Goal: Task Accomplishment & Management: Use online tool/utility

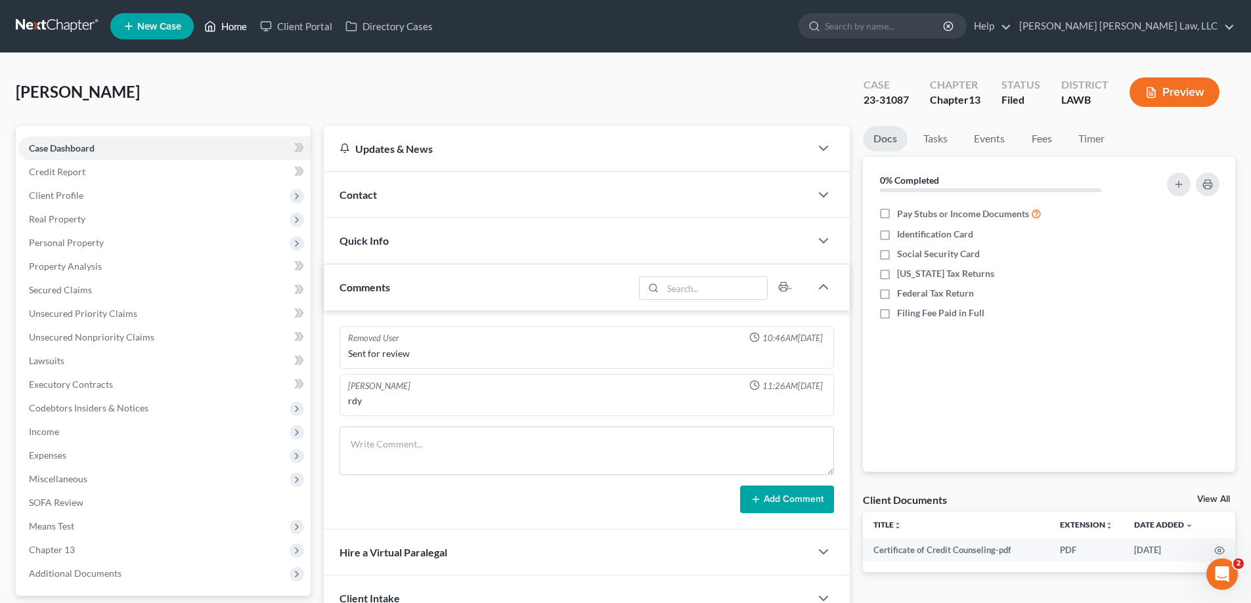
click at [240, 26] on link "Home" at bounding box center [226, 26] width 56 height 24
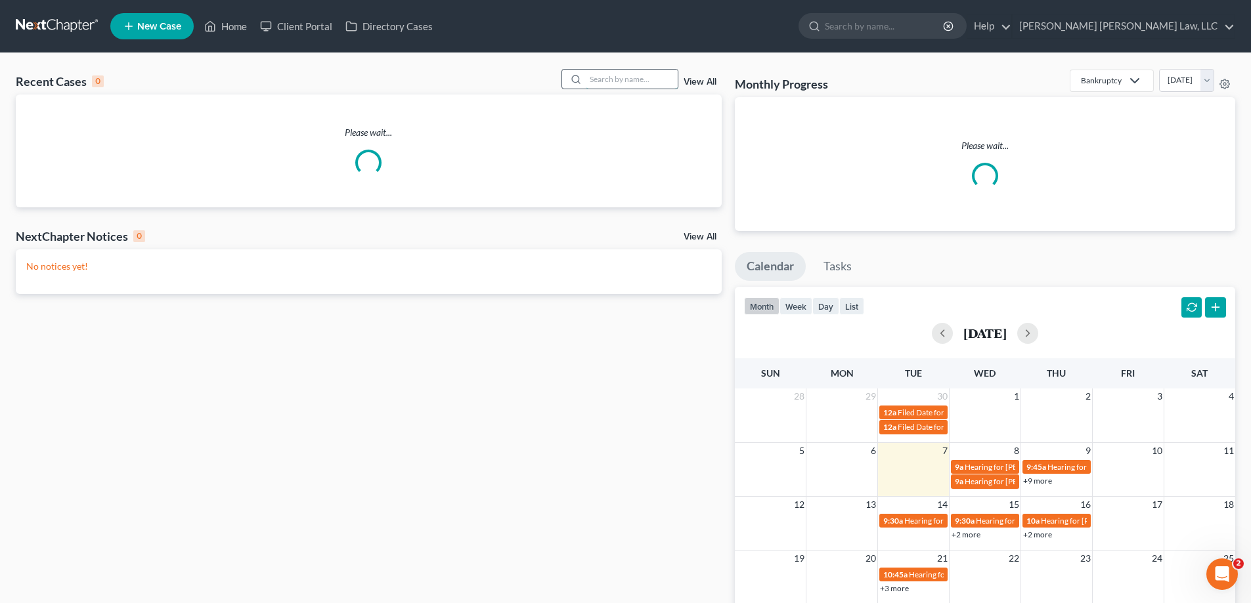
click at [647, 85] on input "search" at bounding box center [632, 79] width 92 height 19
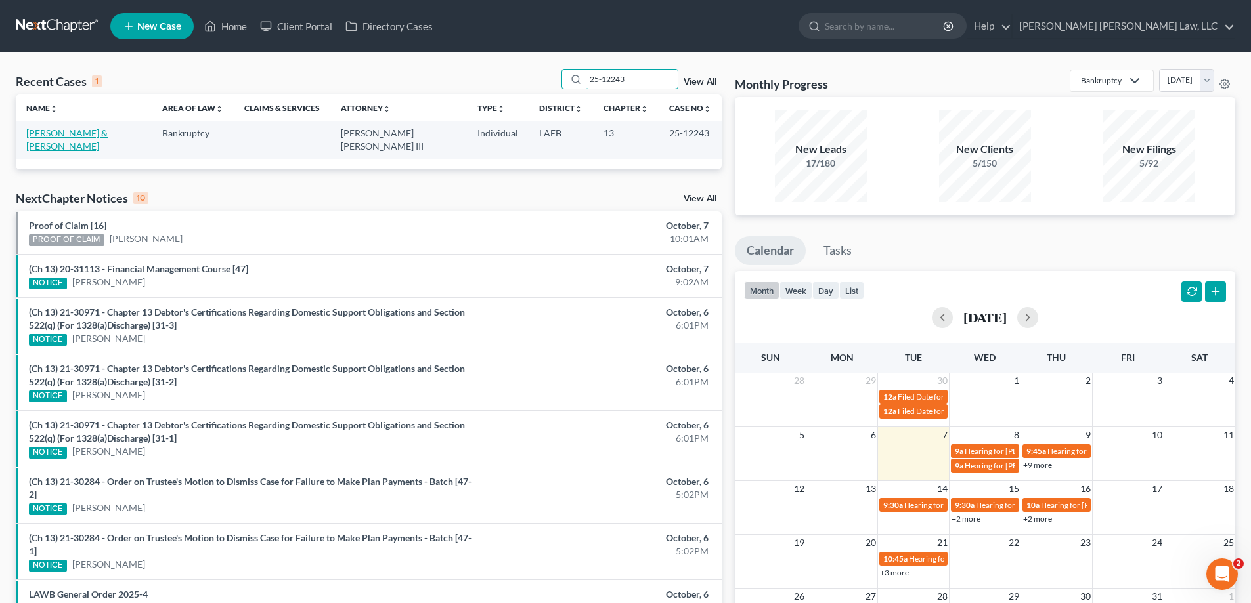
type input "25-12243"
click at [108, 137] on link "[PERSON_NAME] & [PERSON_NAME]" at bounding box center [66, 139] width 81 height 24
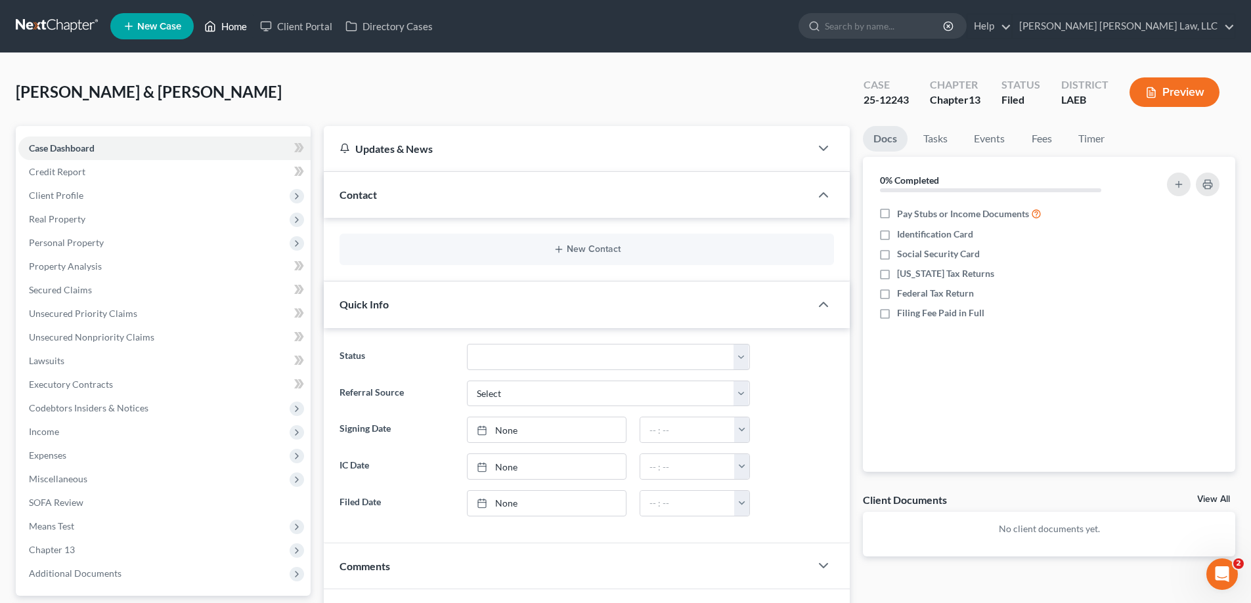
click at [235, 26] on link "Home" at bounding box center [226, 26] width 56 height 24
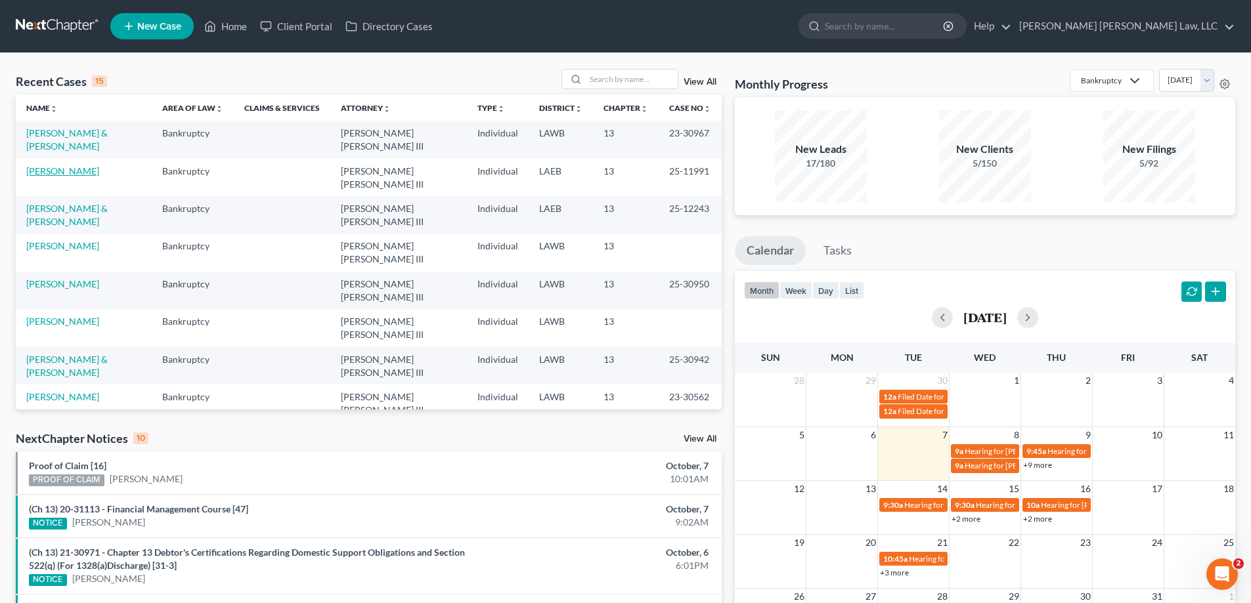
click at [59, 165] on link "[PERSON_NAME]" at bounding box center [62, 170] width 73 height 11
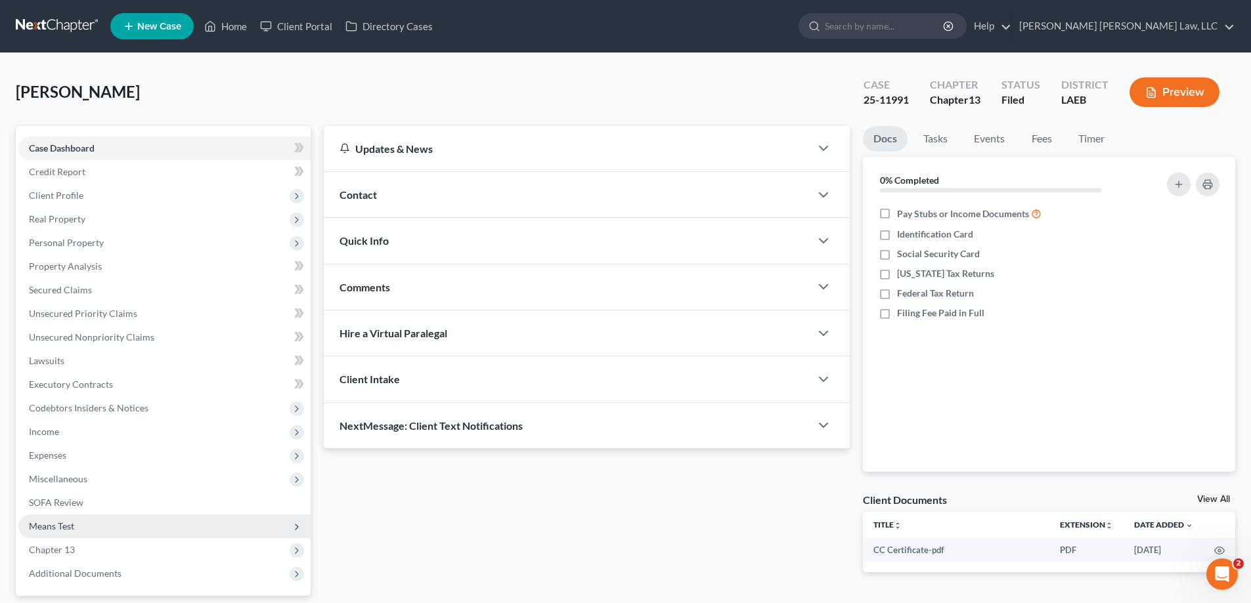
scroll to position [66, 0]
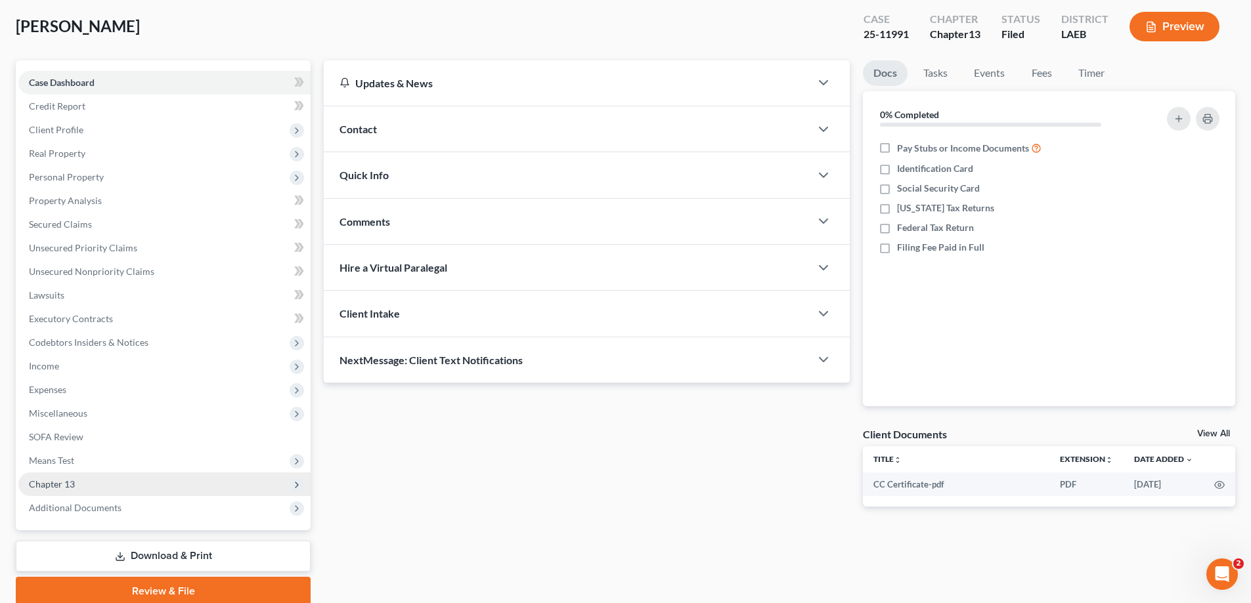
click at [67, 482] on span "Chapter 13" at bounding box center [52, 484] width 46 height 11
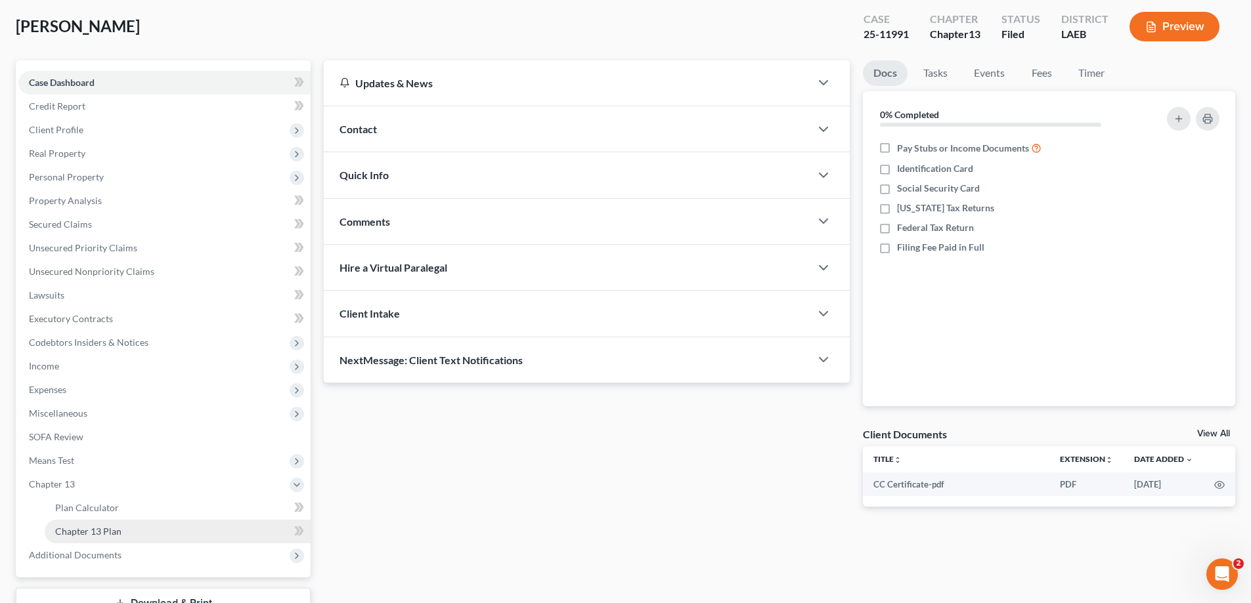
click at [123, 529] on link "Chapter 13 Plan" at bounding box center [178, 532] width 266 height 24
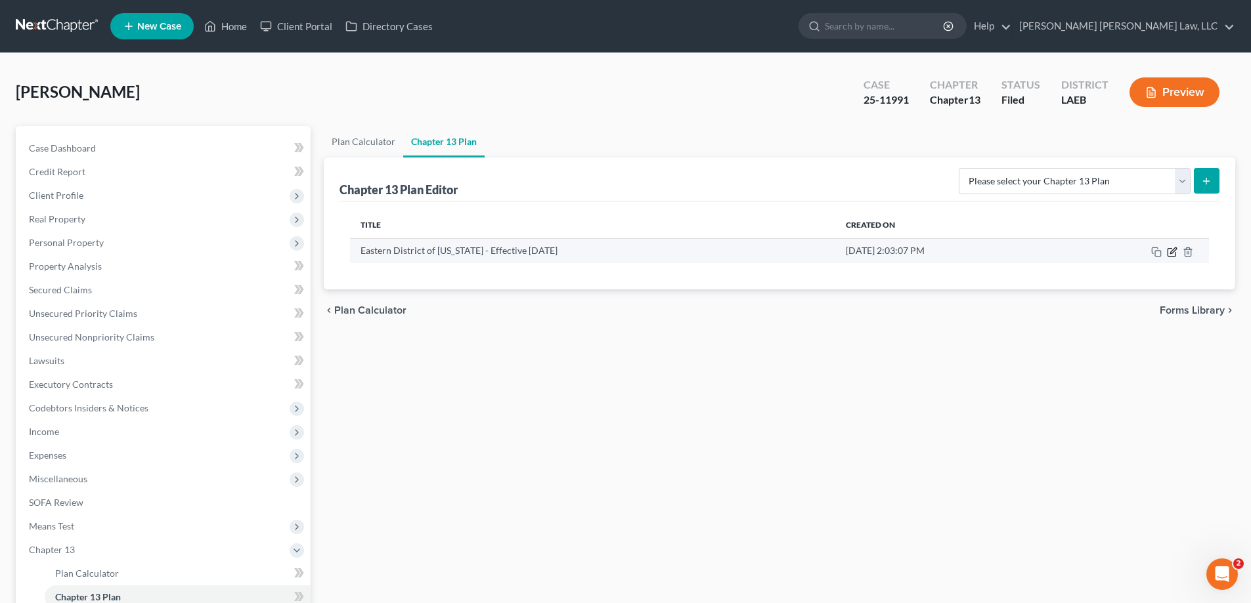
click at [1172, 253] on icon "button" at bounding box center [1173, 250] width 6 height 6
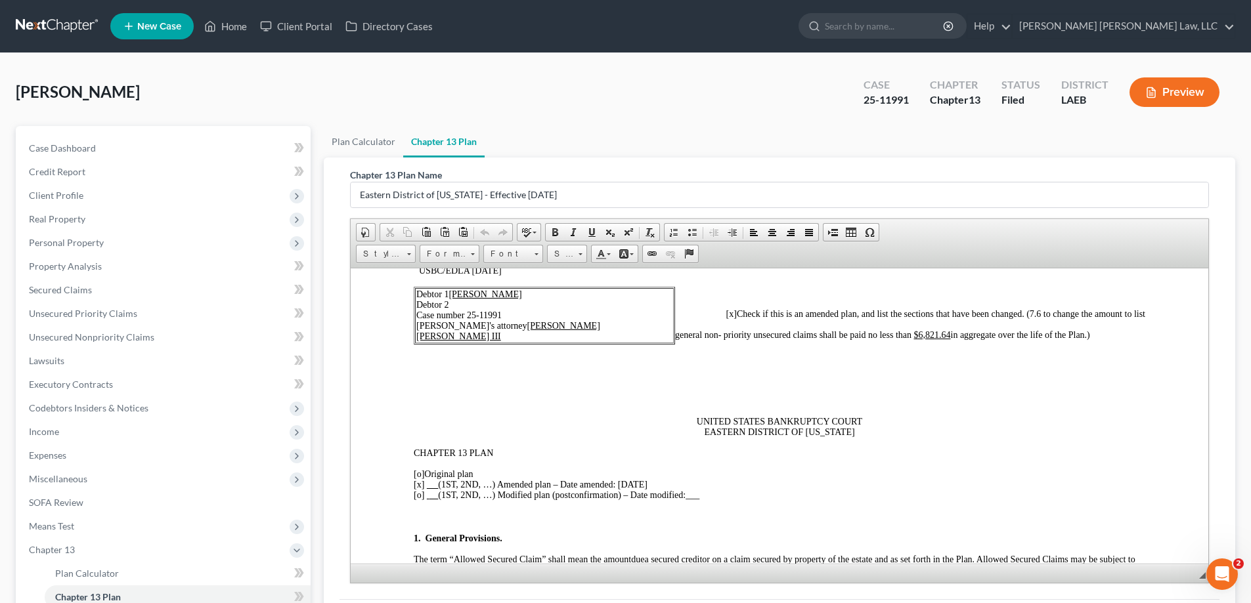
scroll to position [131, 0]
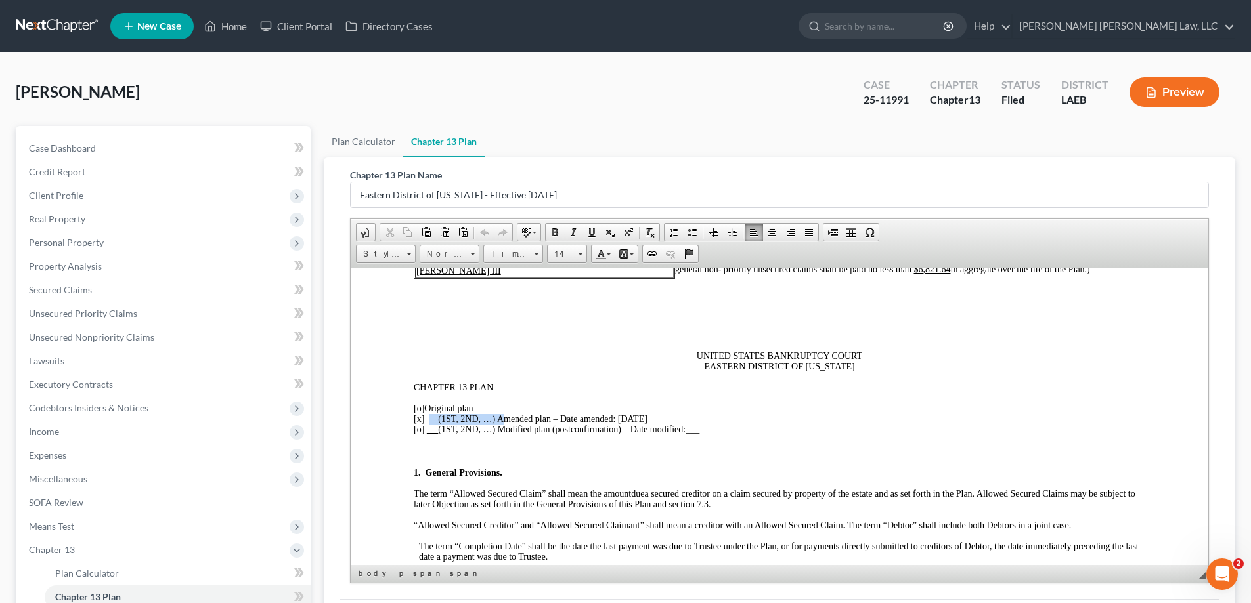
drag, startPoint x: 427, startPoint y: 419, endPoint x: 498, endPoint y: 420, distance: 70.9
click at [498, 420] on span "[x] (1ST, 2ND, …) Amended plan – Date amended: [DATE]" at bounding box center [531, 419] width 234 height 10
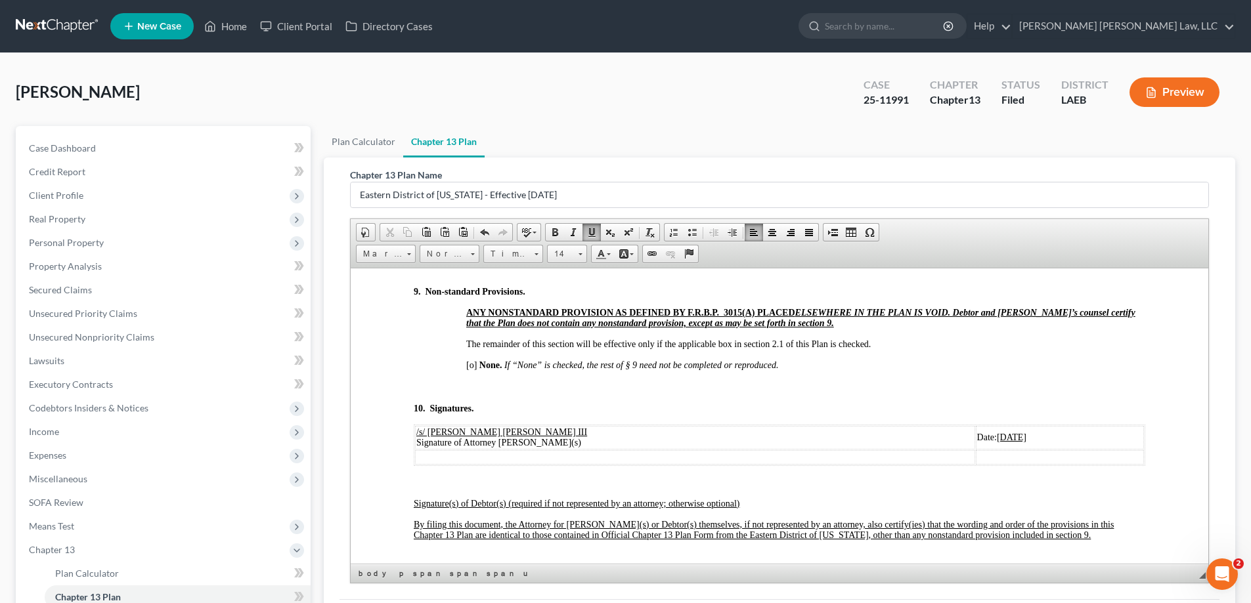
scroll to position [4727, 0]
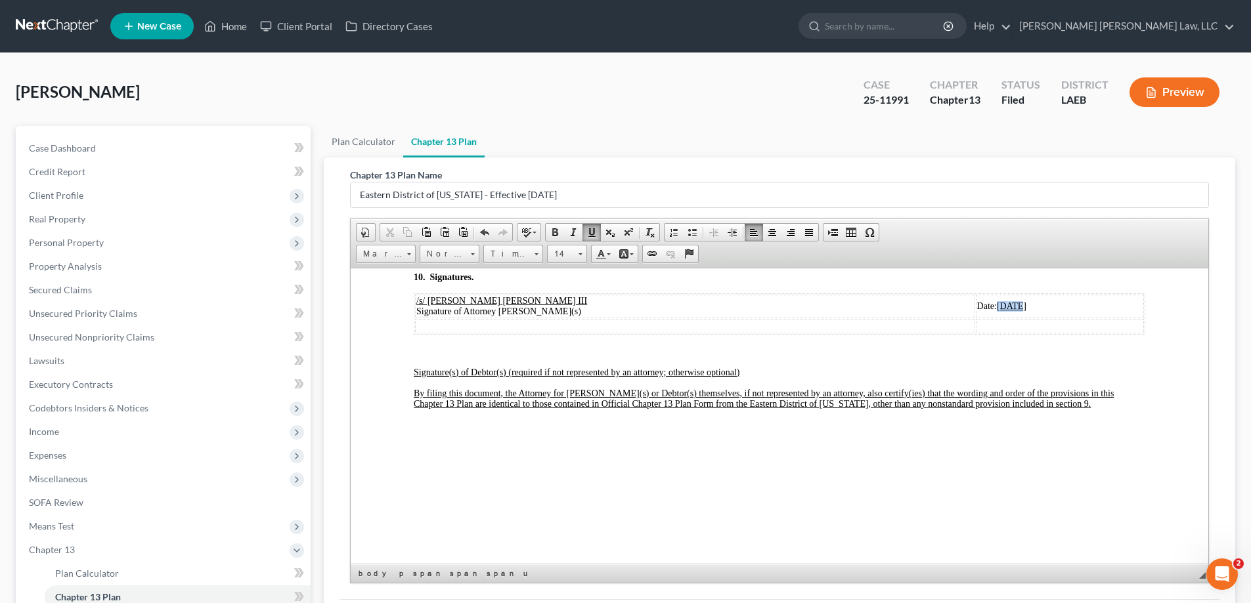
drag, startPoint x: 901, startPoint y: 328, endPoint x: 921, endPoint y: 330, distance: 20.4
click at [997, 311] on u "[DATE]" at bounding box center [1012, 306] width 30 height 10
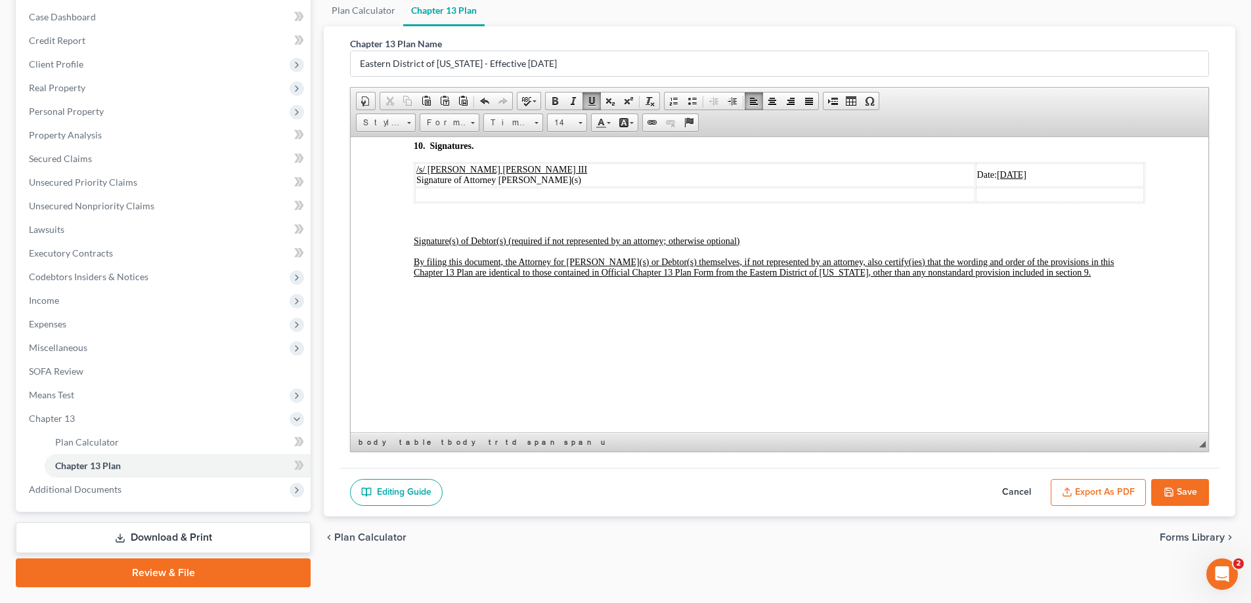
click at [1166, 490] on icon "button" at bounding box center [1168, 492] width 11 height 11
